Goal: Task Accomplishment & Management: Manage account settings

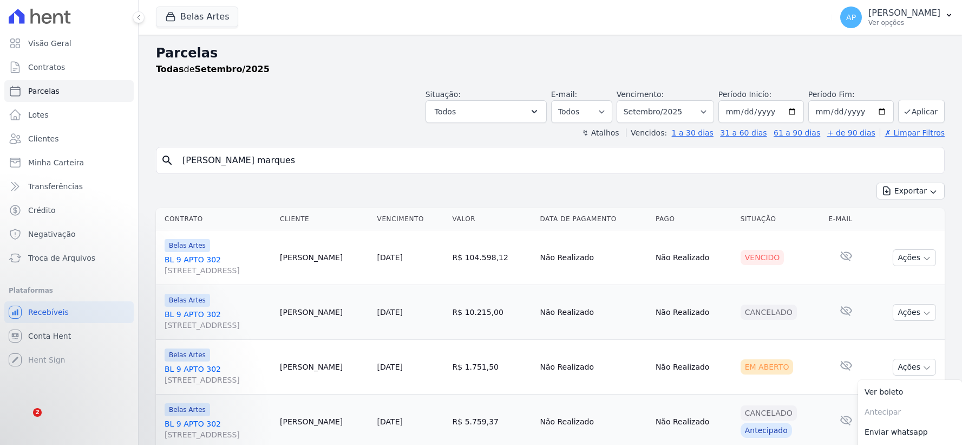
select select
click at [672, 109] on select "[GEOGRAPHIC_DATA] por período ──────── Todos os meses Setembro/2022 Outubro/202…" at bounding box center [665, 111] width 97 height 23
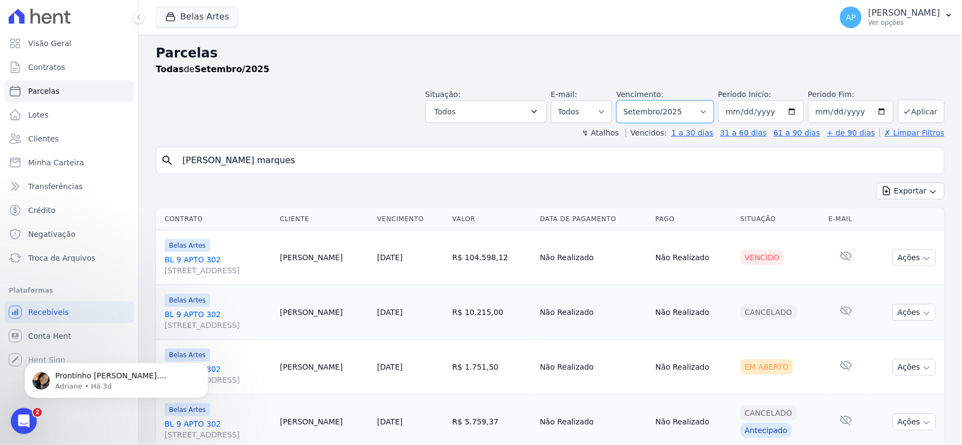
select select "07/2025"
click at [624, 100] on select "[GEOGRAPHIC_DATA] por período ──────── Todos os meses Setembro/2022 Outubro/202…" at bounding box center [665, 111] width 97 height 23
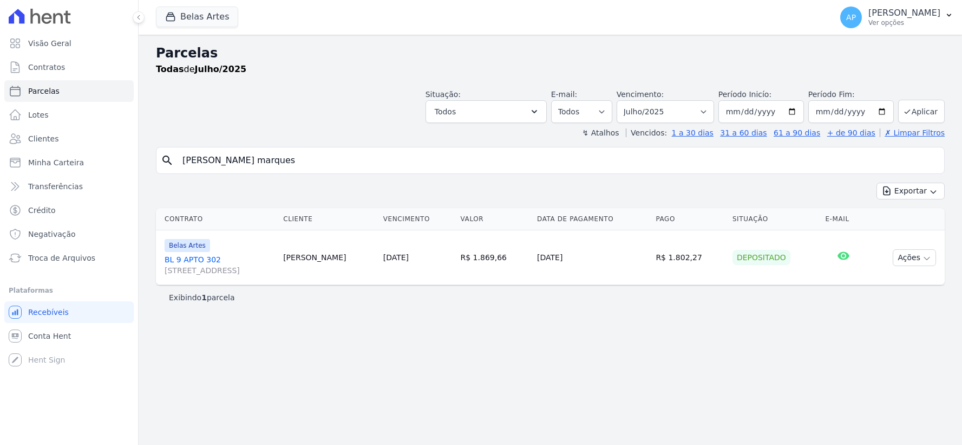
select select
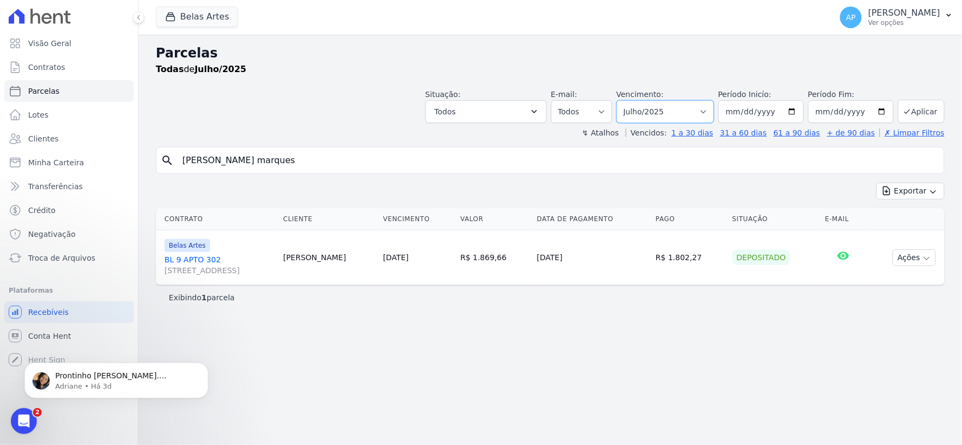
click at [688, 114] on select "Filtrar por período ──────── Todos os meses Setembro/2022 Outubro/2022 Novembro…" at bounding box center [665, 111] width 97 height 23
select select "06/2025"
click at [633, 100] on select "Filtrar por período ──────── Todos os meses Setembro/2022 Outubro/2022 Novembro…" at bounding box center [665, 111] width 97 height 23
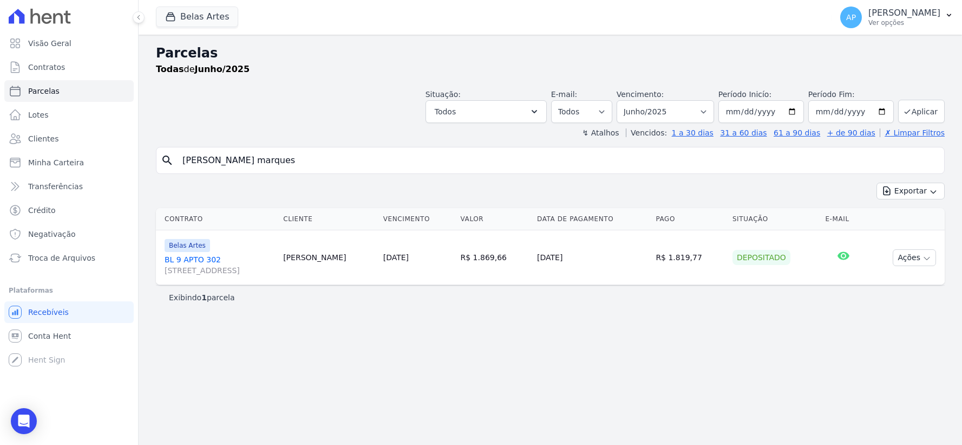
select select
drag, startPoint x: 333, startPoint y: 161, endPoint x: 140, endPoint y: 166, distance: 192.9
click at [143, 167] on div "Parcelas Todas de Junho/2025 Situação: Agendado Em Aberto Pago Processando Canc…" at bounding box center [551, 240] width 824 height 410
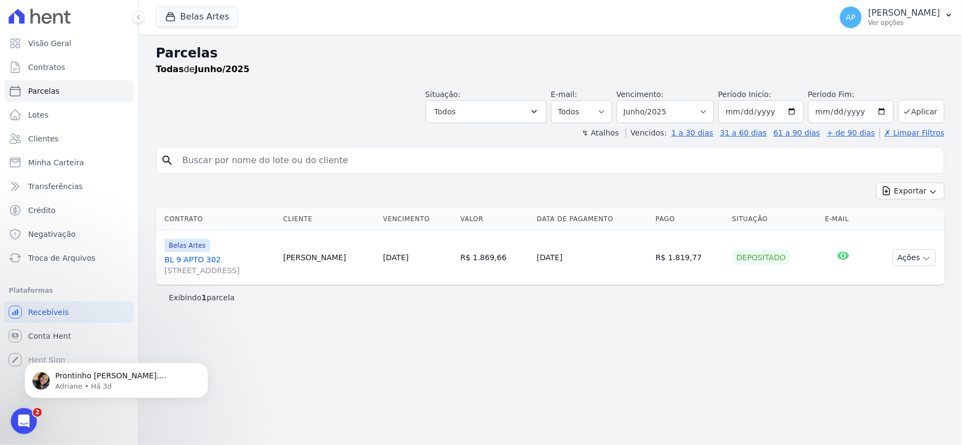
click at [341, 159] on input "search" at bounding box center [558, 160] width 764 height 22
paste input "Mariana Netto Vareiro"
type input "Mariana Netto Vareiro"
select select
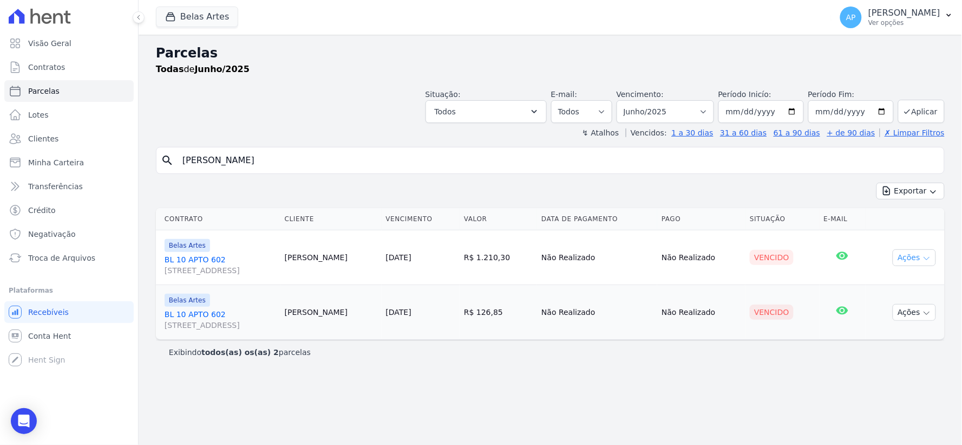
click at [929, 256] on icon "button" at bounding box center [927, 258] width 9 height 9
click at [894, 278] on link "Ver boleto" at bounding box center [910, 282] width 104 height 20
click at [764, 339] on td "Vencido" at bounding box center [783, 312] width 74 height 55
click at [914, 309] on button "Ações" at bounding box center [914, 312] width 43 height 17
click at [873, 334] on link "Ver boleto" at bounding box center [910, 337] width 104 height 20
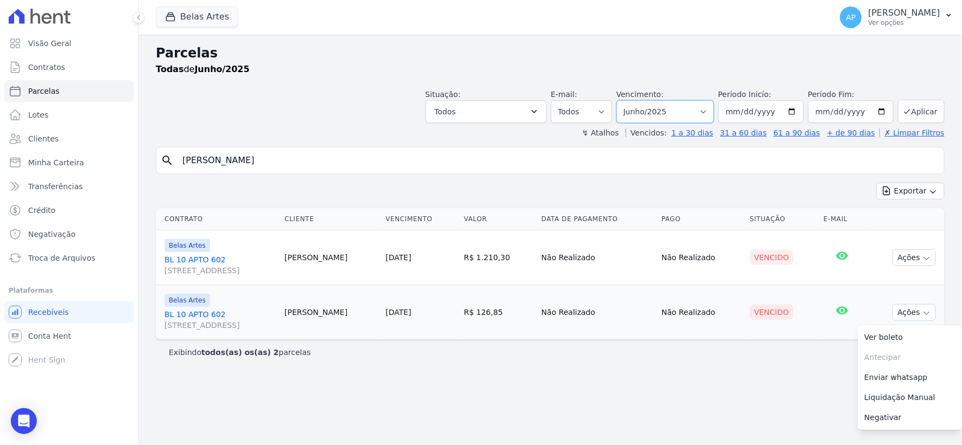
click at [697, 106] on select "Filtrar por período ──────── Todos os meses Setembro/2022 Outubro/2022 Novembro…" at bounding box center [665, 111] width 97 height 23
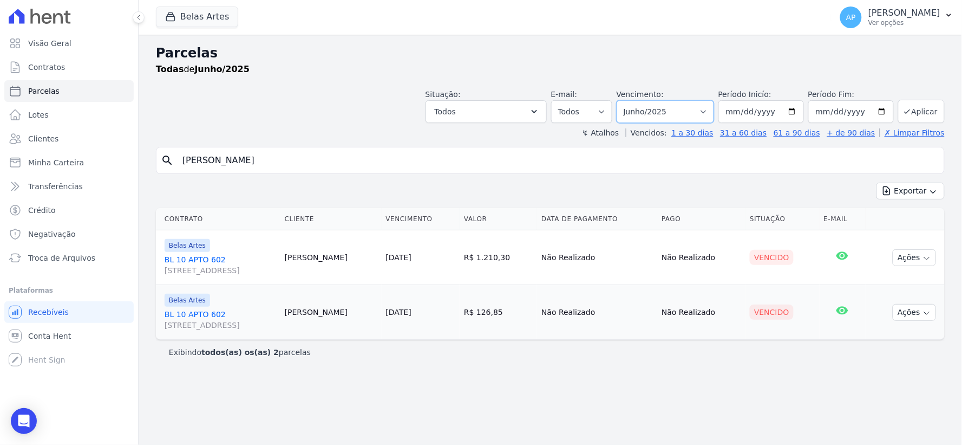
click at [640, 107] on select "Filtrar por período ──────── Todos os meses Setembro/2022 Outubro/2022 Novembro…" at bounding box center [665, 111] width 97 height 23
select select "09/2025"
click at [633, 100] on select "Filtrar por período ──────── Todos os meses Setembro/2022 Outubro/2022 Novembro…" at bounding box center [665, 111] width 97 height 23
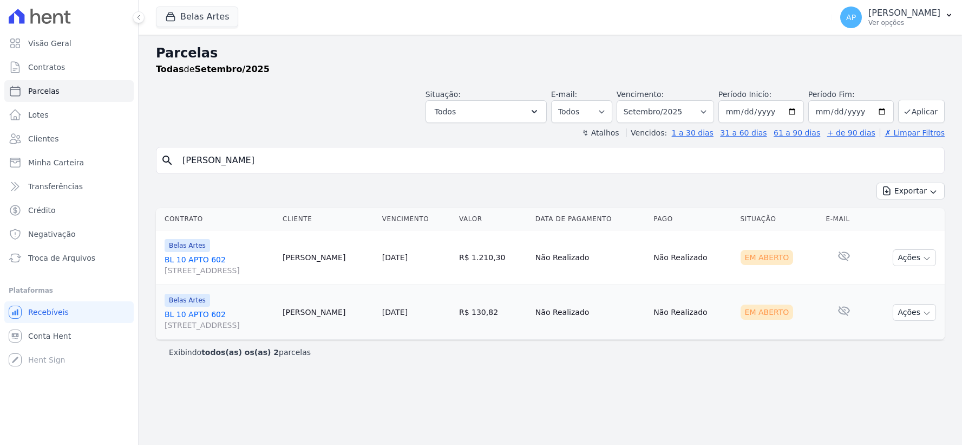
select select
drag, startPoint x: 297, startPoint y: 159, endPoint x: 0, endPoint y: 164, distance: 296.9
click at [0, 165] on div "Visão Geral Contratos Parcelas Lotes Clientes Minha Carteira Transferências Cré…" at bounding box center [481, 222] width 962 height 445
paste input "José de Mell"
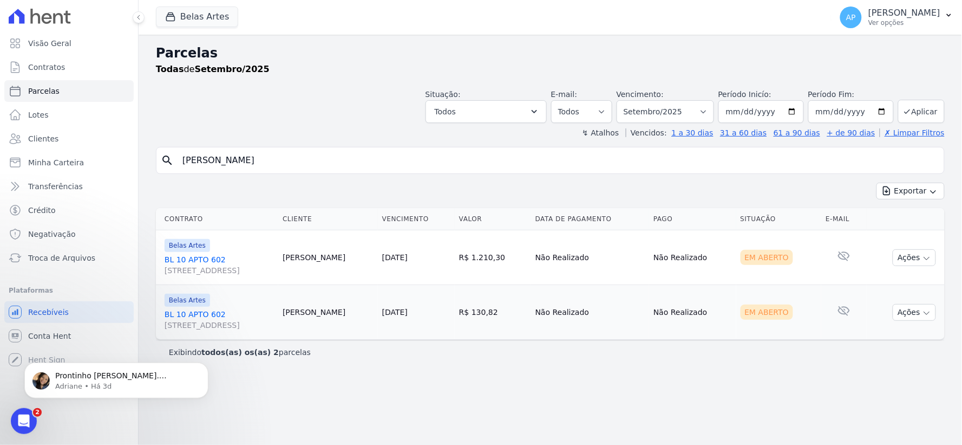
type input "José de Mello"
select select
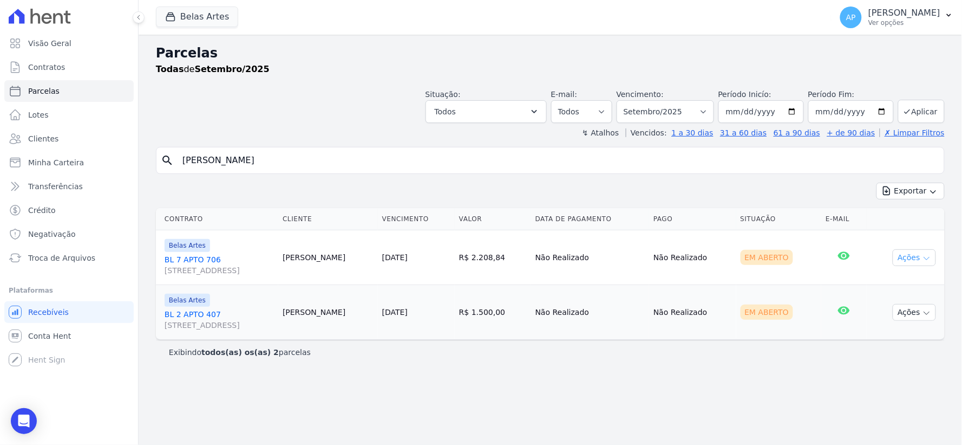
click at [903, 262] on button "Ações" at bounding box center [914, 257] width 43 height 17
click at [887, 280] on link "Ver boleto" at bounding box center [910, 282] width 104 height 20
click at [187, 261] on link "BL 7 APTO 706 Rua 16, 1144, Fortaleza" at bounding box center [219, 265] width 109 height 22
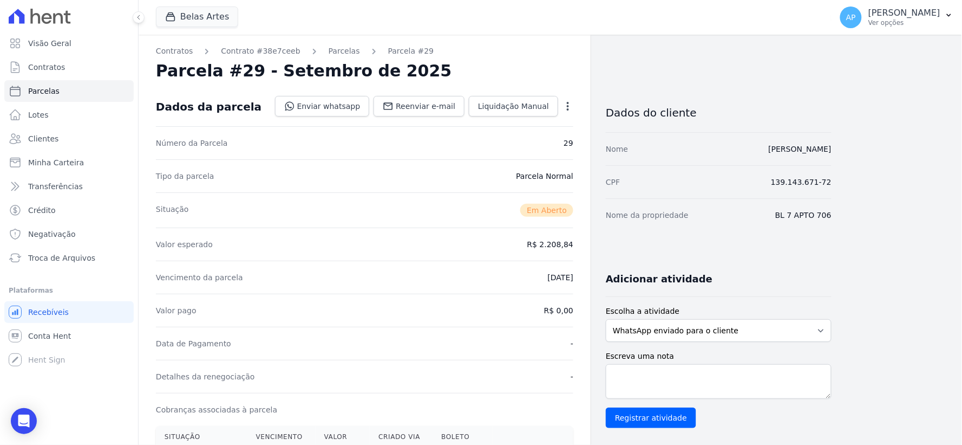
click at [568, 101] on icon "button" at bounding box center [568, 106] width 11 height 11
click at [510, 144] on link "Cancelar Cobrança" at bounding box center [521, 140] width 95 height 19
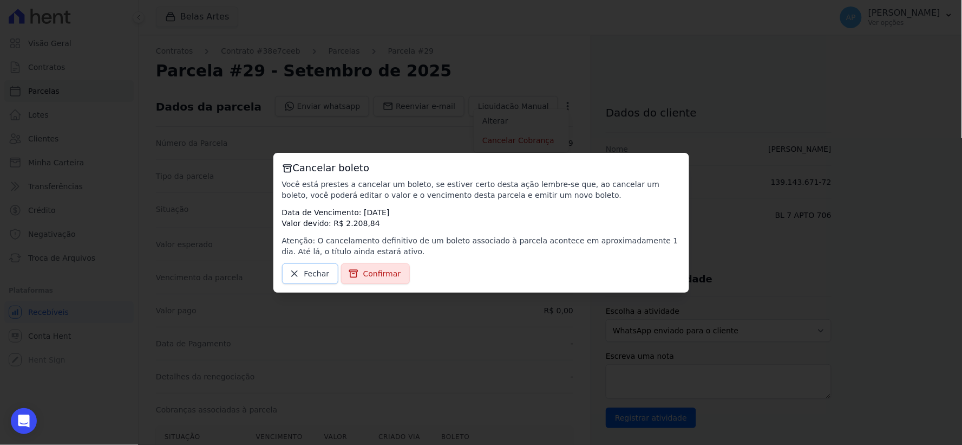
click at [304, 272] on span "Fechar" at bounding box center [316, 273] width 25 height 11
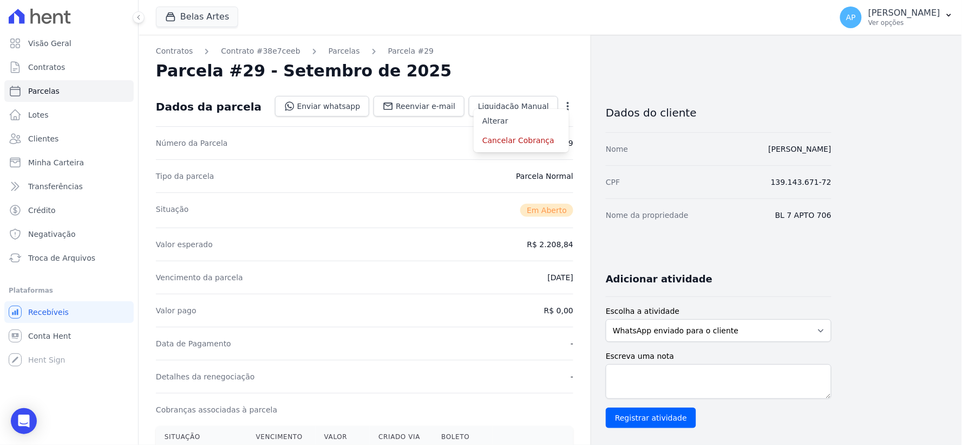
click at [410, 171] on div "Tipo da parcela Parcela Normal" at bounding box center [365, 175] width 418 height 33
click at [571, 107] on icon "button" at bounding box center [568, 106] width 11 height 11
click at [536, 122] on link "Alterar" at bounding box center [521, 120] width 95 height 19
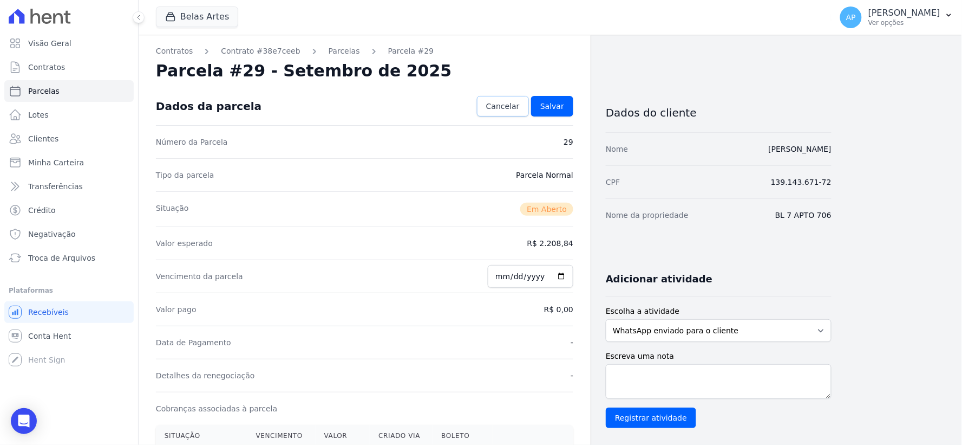
click at [506, 107] on span "Cancelar" at bounding box center [503, 106] width 34 height 11
click at [566, 105] on icon "button" at bounding box center [568, 106] width 11 height 11
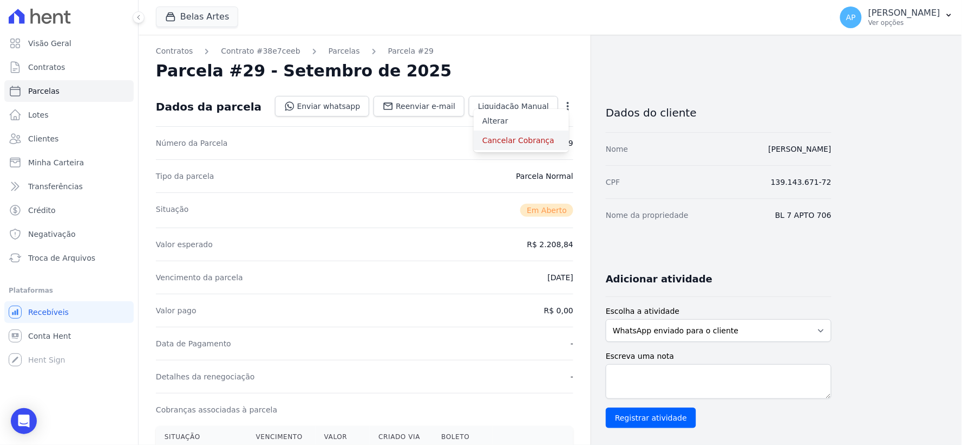
click at [516, 143] on link "Cancelar Cobrança" at bounding box center [521, 140] width 95 height 19
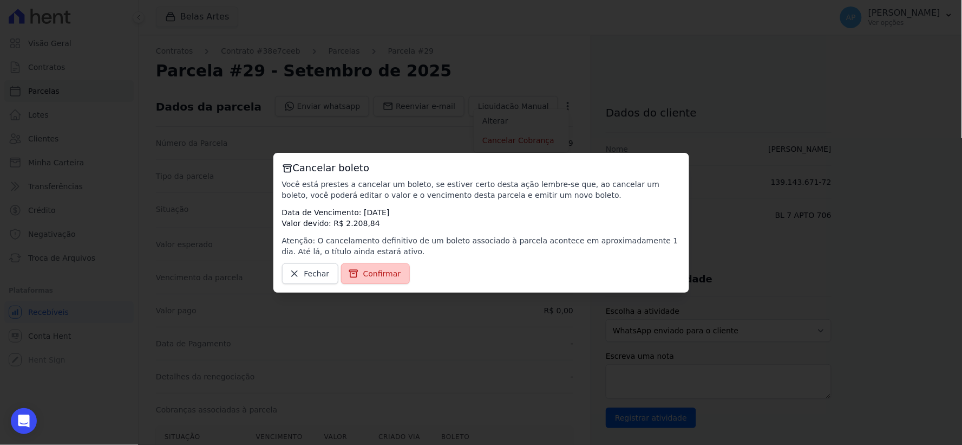
click at [355, 269] on icon at bounding box center [353, 273] width 11 height 11
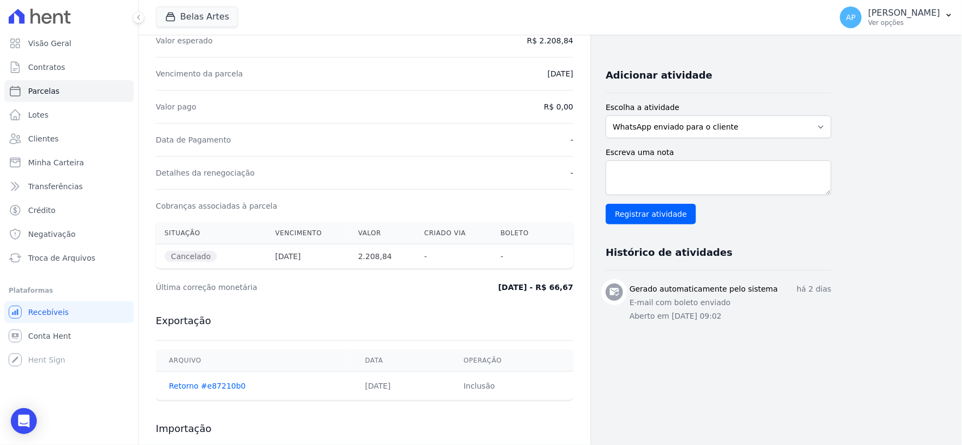
scroll to position [23, 0]
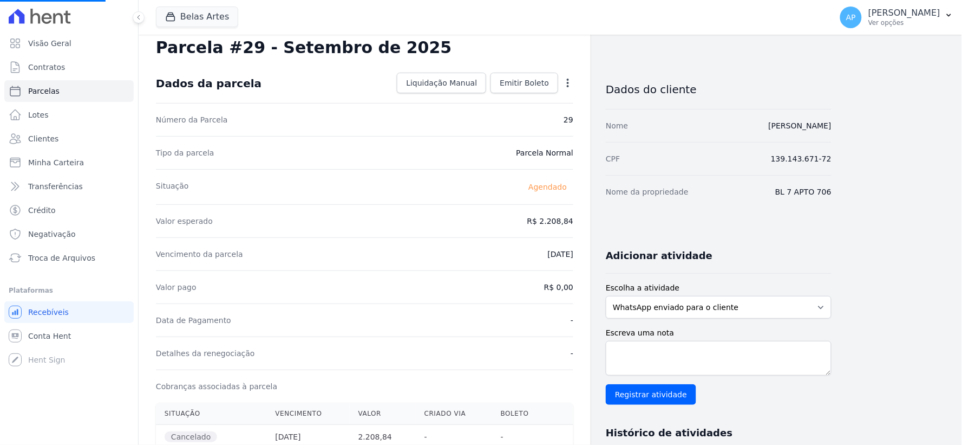
select select
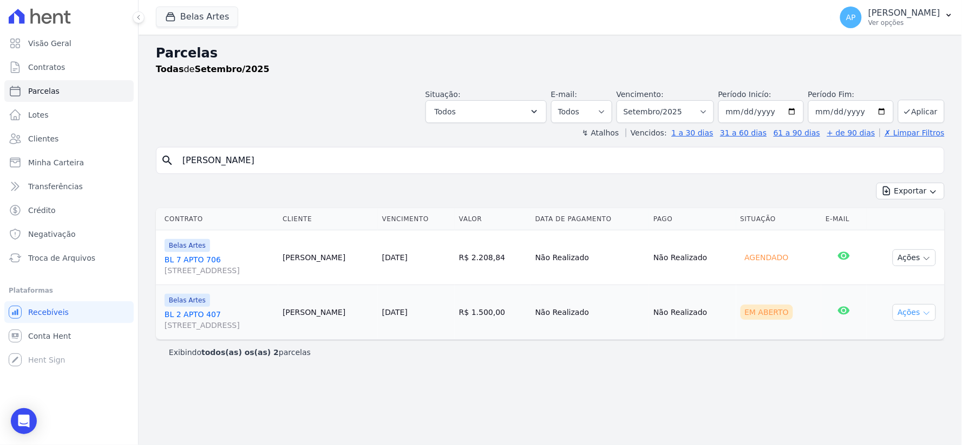
click at [915, 311] on button "Ações" at bounding box center [914, 312] width 43 height 17
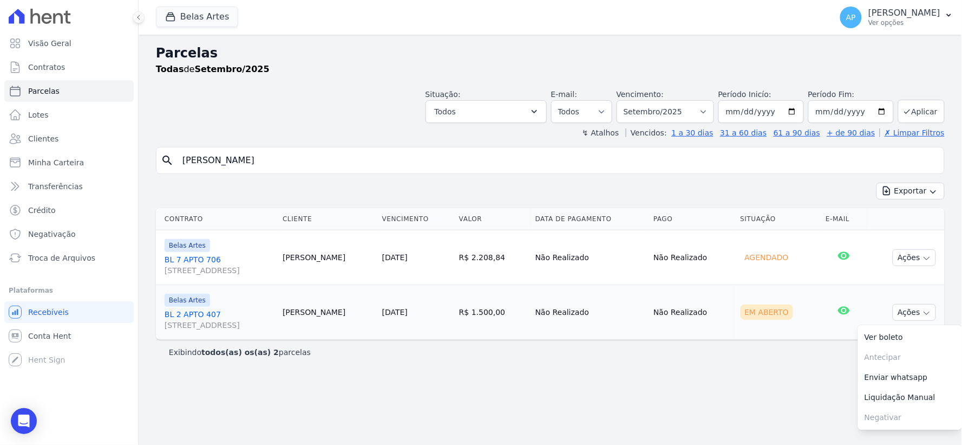
click at [186, 316] on link "BL 2 APTO 407 Rua 16, 1144, Fortaleza" at bounding box center [219, 320] width 109 height 22
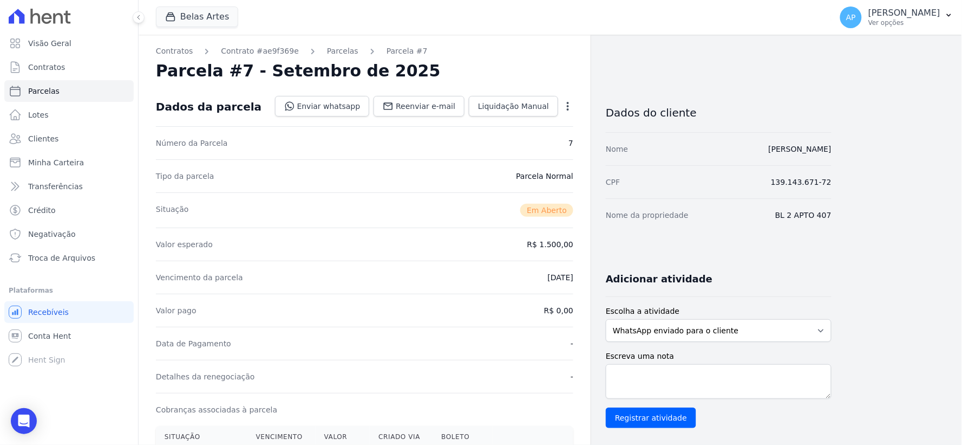
click at [570, 109] on icon "button" at bounding box center [568, 106] width 11 height 11
drag, startPoint x: 504, startPoint y: 136, endPoint x: 447, endPoint y: 322, distance: 193.6
click at [503, 136] on link "Cancelar Cobrança" at bounding box center [521, 140] width 95 height 19
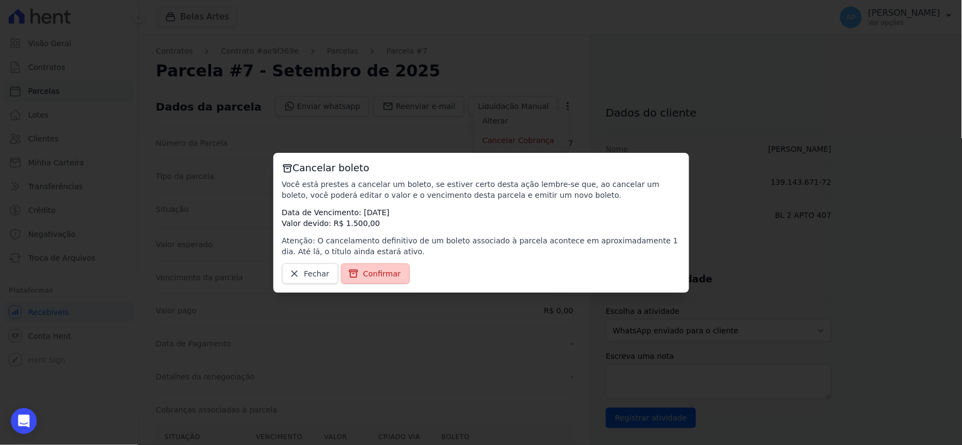
click at [381, 279] on link "Confirmar" at bounding box center [375, 273] width 69 height 21
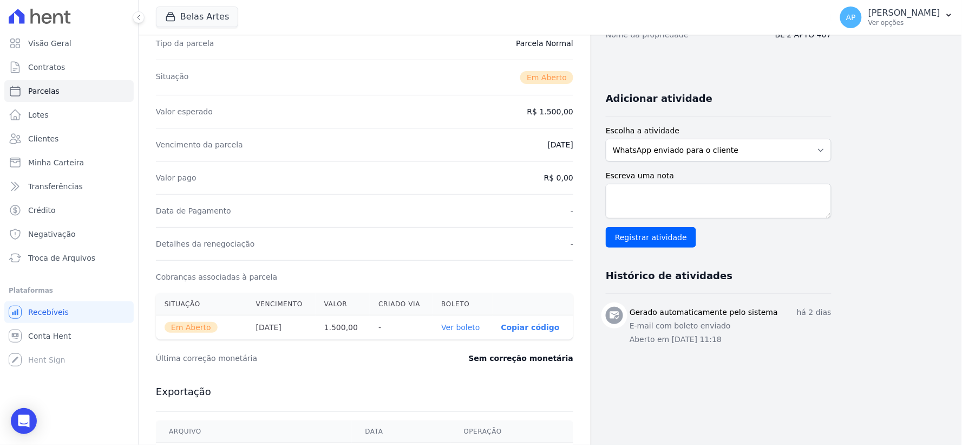
scroll to position [240, 0]
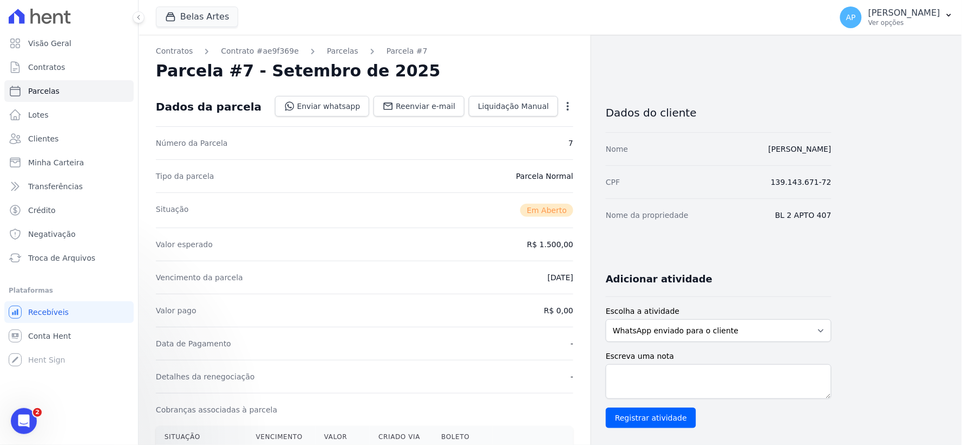
click at [571, 111] on icon "button" at bounding box center [568, 106] width 11 height 11
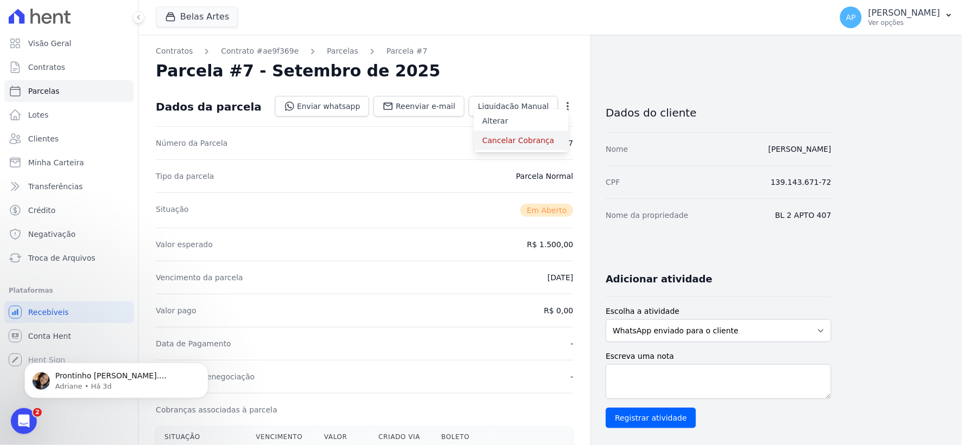
click at [528, 143] on link "Cancelar Cobrança" at bounding box center [521, 140] width 95 height 19
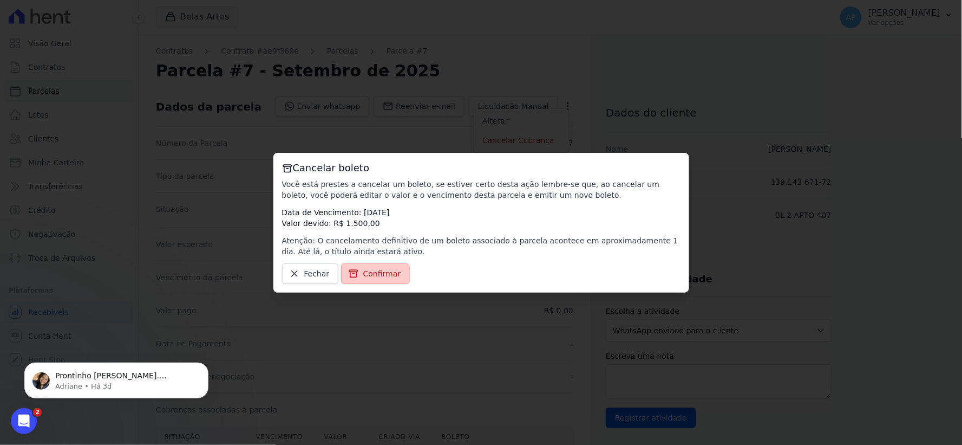
click at [376, 279] on link "Confirmar" at bounding box center [375, 273] width 69 height 21
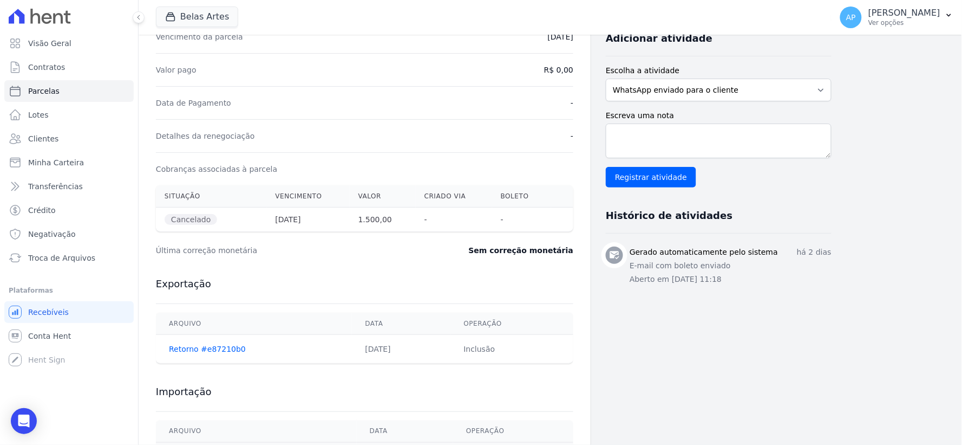
scroll to position [204, 0]
